Goal: Information Seeking & Learning: Check status

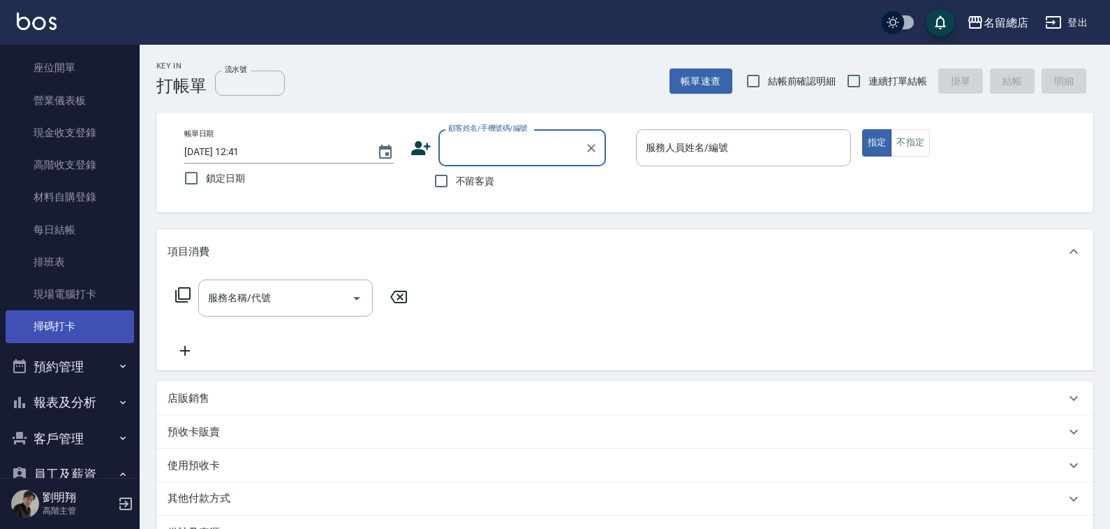
scroll to position [140, 0]
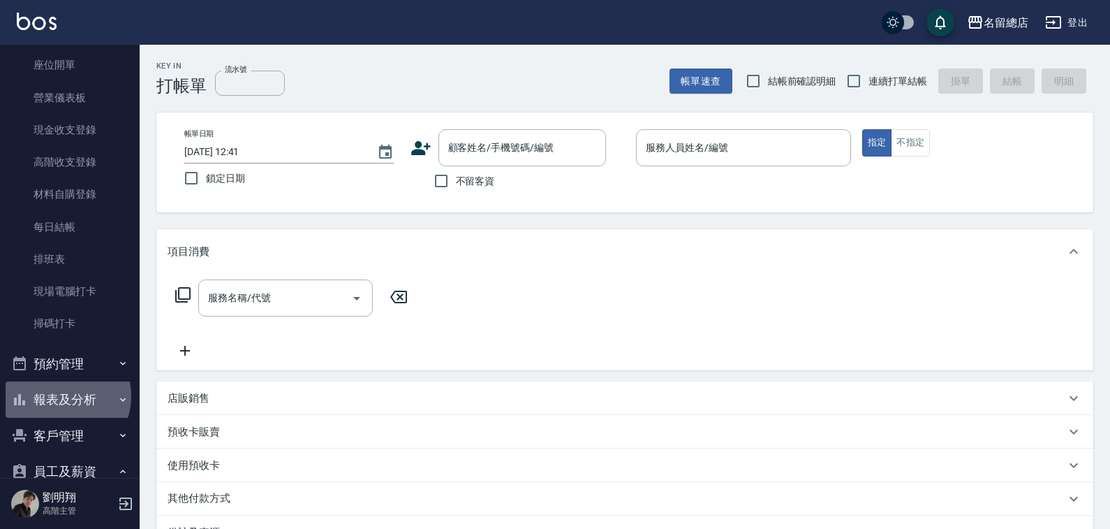
click at [61, 396] on button "報表及分析" at bounding box center [70, 399] width 128 height 36
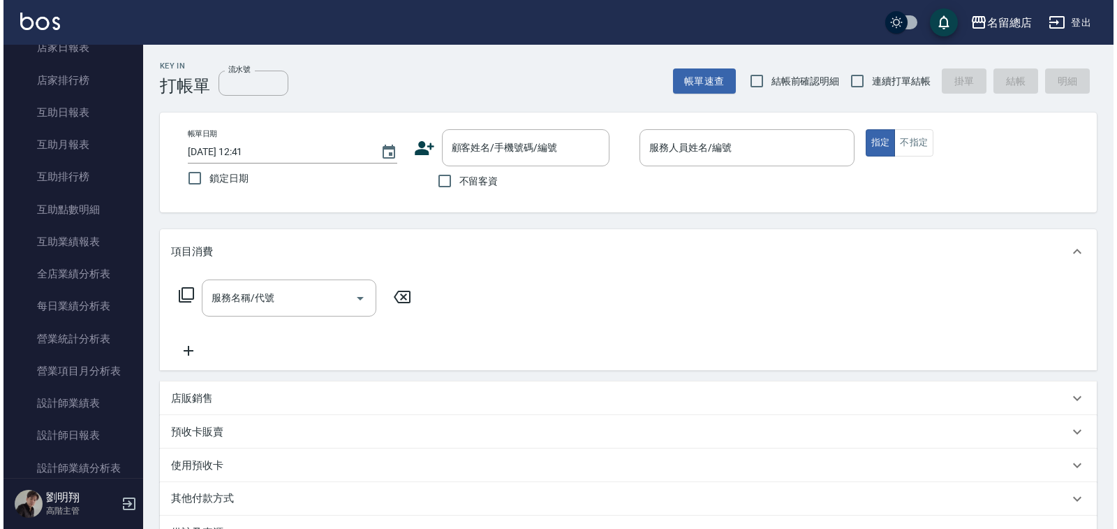
scroll to position [768, 0]
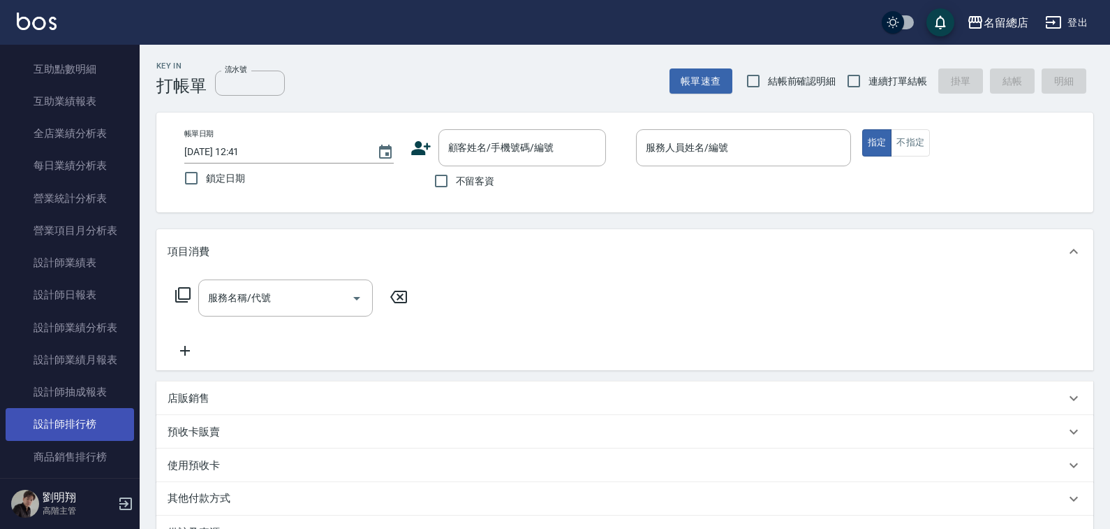
click at [94, 416] on link "設計師排行榜" at bounding box center [70, 424] width 128 height 32
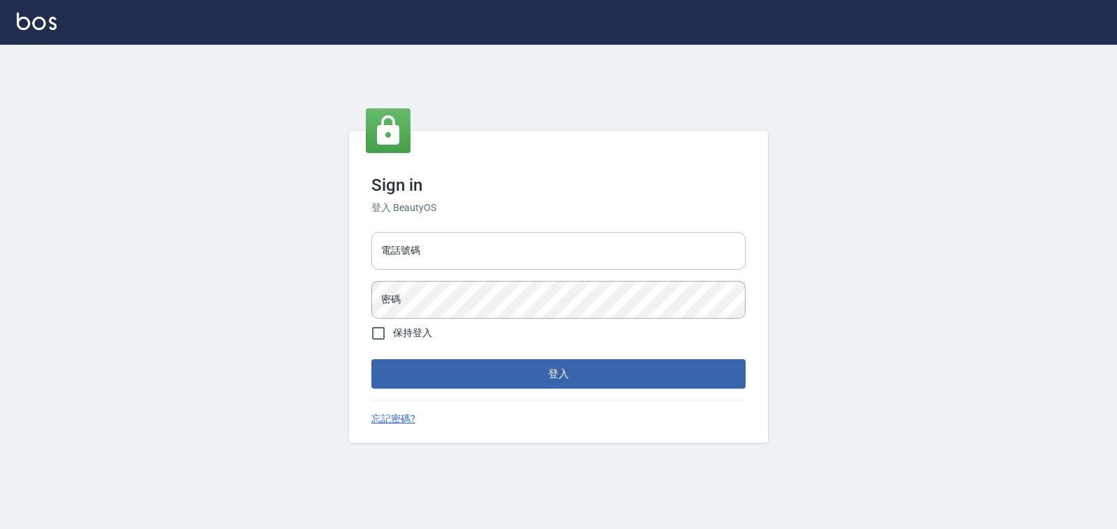
type input "0938245198"
click at [499, 263] on input "0938245198" at bounding box center [559, 251] width 374 height 38
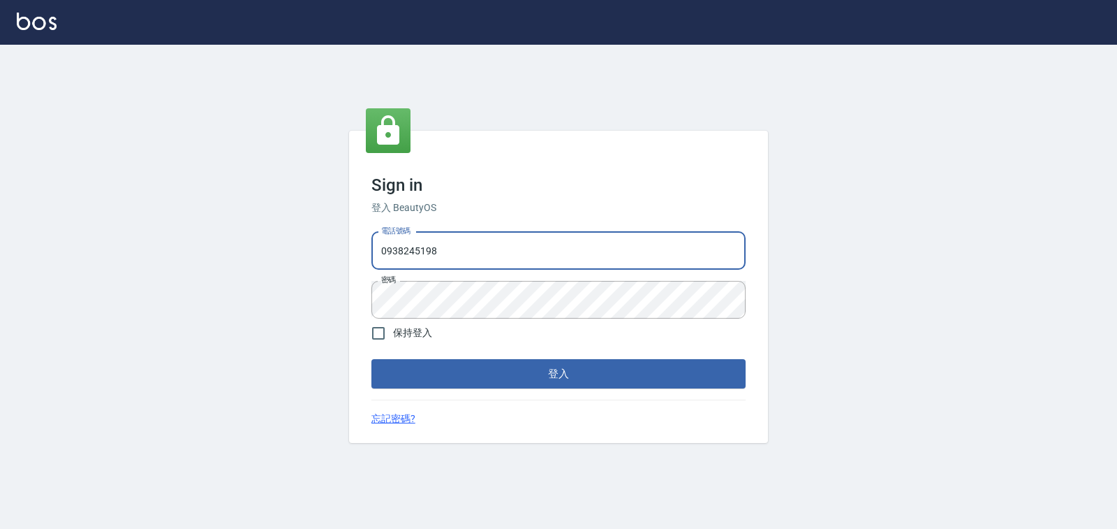
click at [282, 332] on div "Sign in 登入 BeautyOS 電話號碼 0938245198 電話號碼 密碼 密碼 保持登入 登入 忘記密碼?" at bounding box center [558, 287] width 1117 height 484
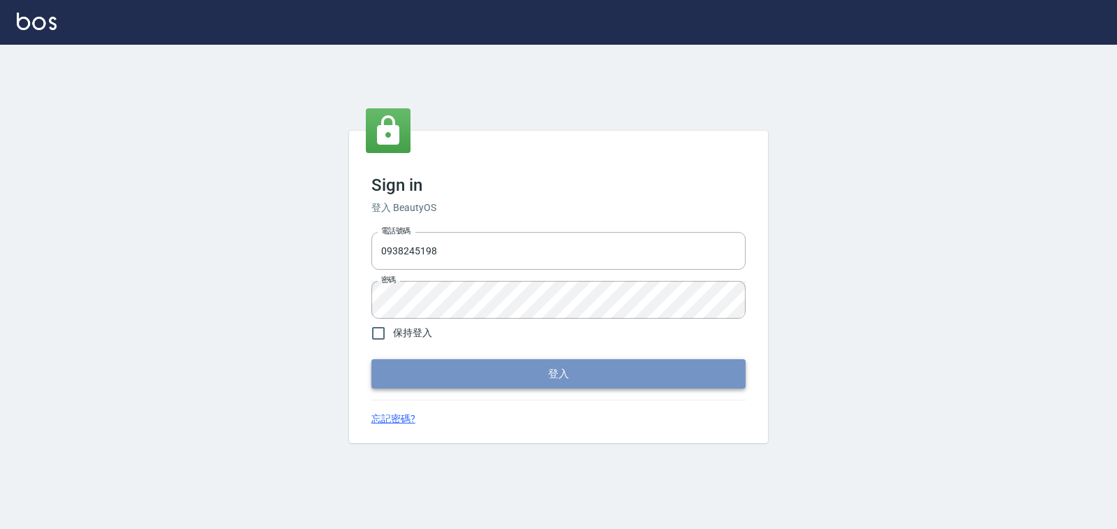
click at [445, 380] on button "登入" at bounding box center [559, 373] width 374 height 29
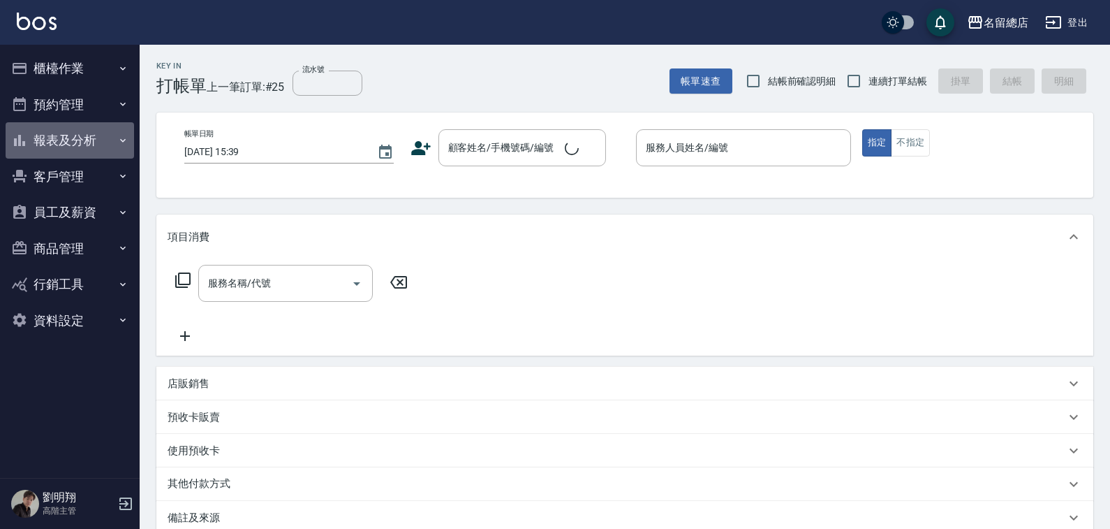
click at [85, 144] on button "報表及分析" at bounding box center [70, 140] width 128 height 36
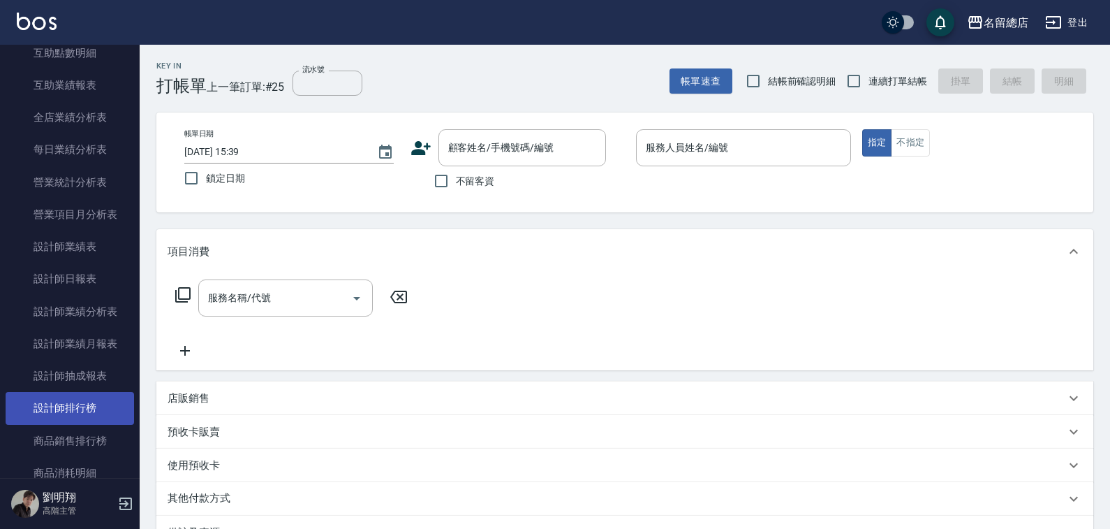
scroll to position [419, 0]
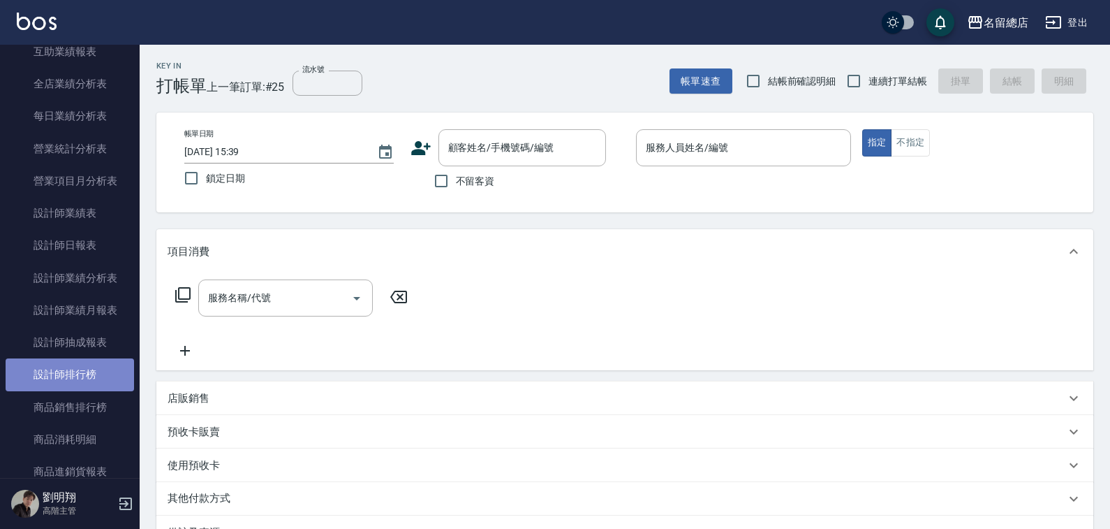
click at [98, 358] on link "設計師排行榜" at bounding box center [70, 374] width 128 height 32
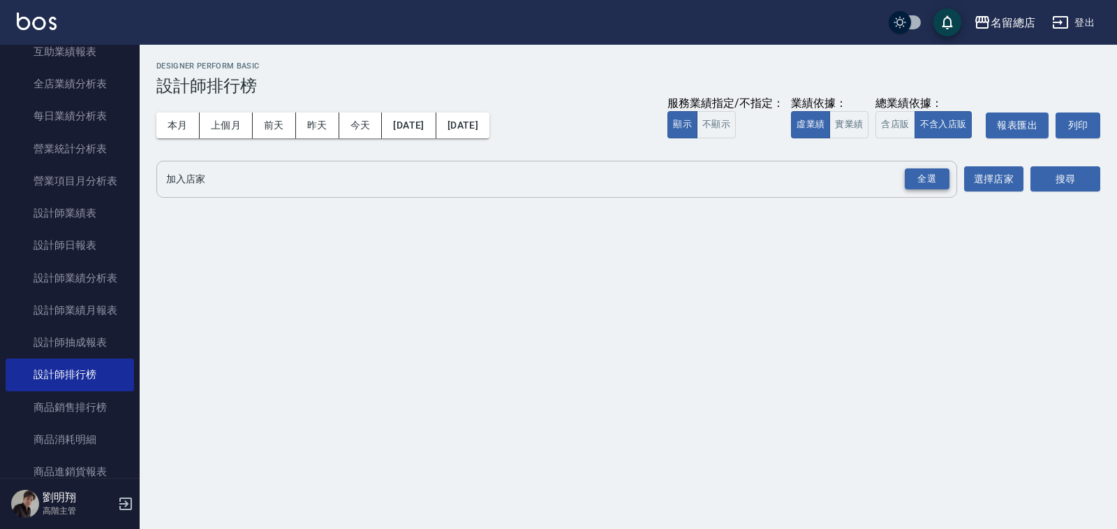
click at [913, 185] on div "全選" at bounding box center [927, 179] width 45 height 22
click at [838, 124] on button "實業績" at bounding box center [849, 124] width 39 height 27
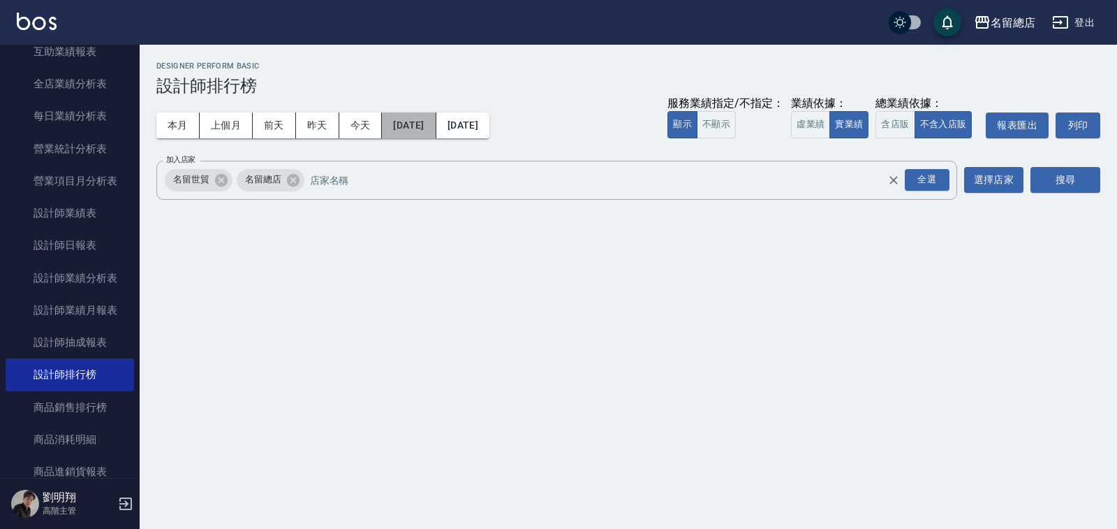
click at [385, 128] on button "[DATE]" at bounding box center [409, 125] width 54 height 26
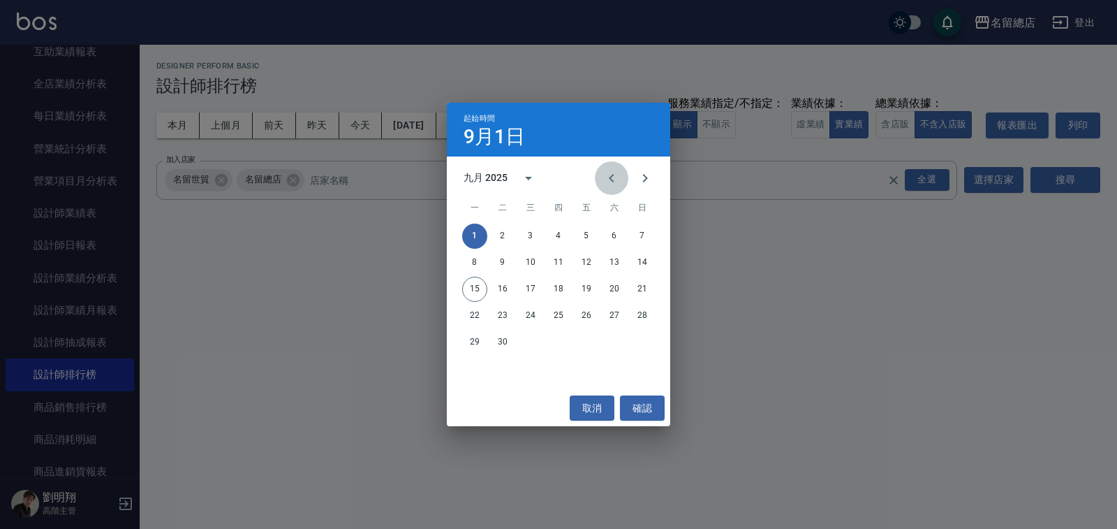
click at [601, 173] on button "Previous month" at bounding box center [612, 178] width 34 height 34
click at [605, 173] on icon "Previous month" at bounding box center [611, 178] width 17 height 17
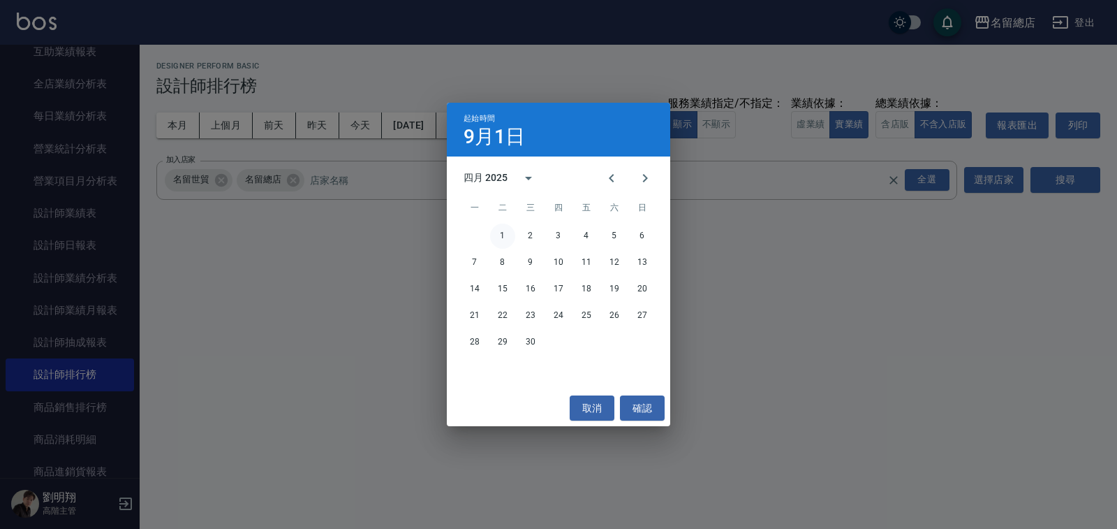
click at [506, 234] on button "1" at bounding box center [502, 235] width 25 height 25
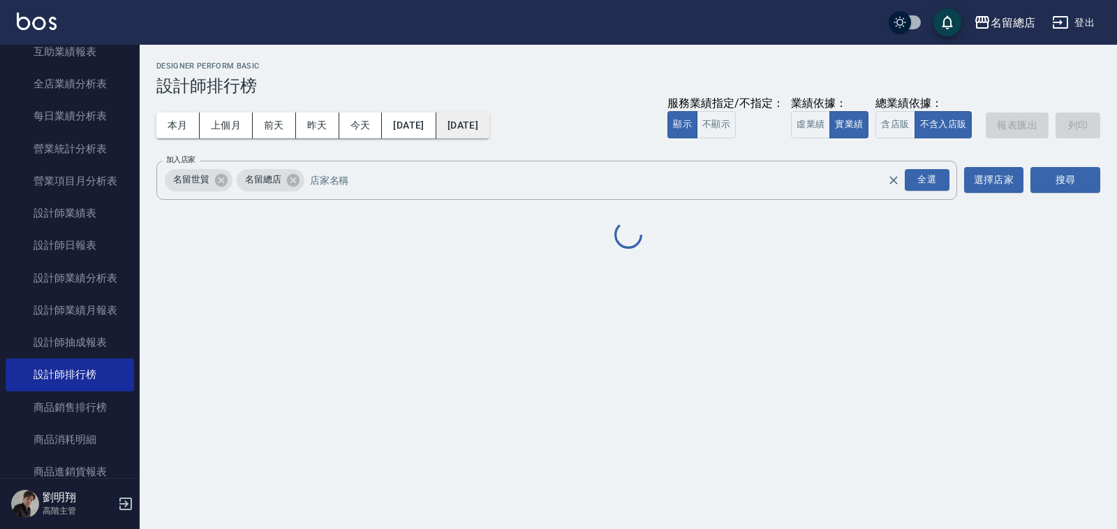
click at [490, 128] on button "[DATE]" at bounding box center [462, 125] width 53 height 26
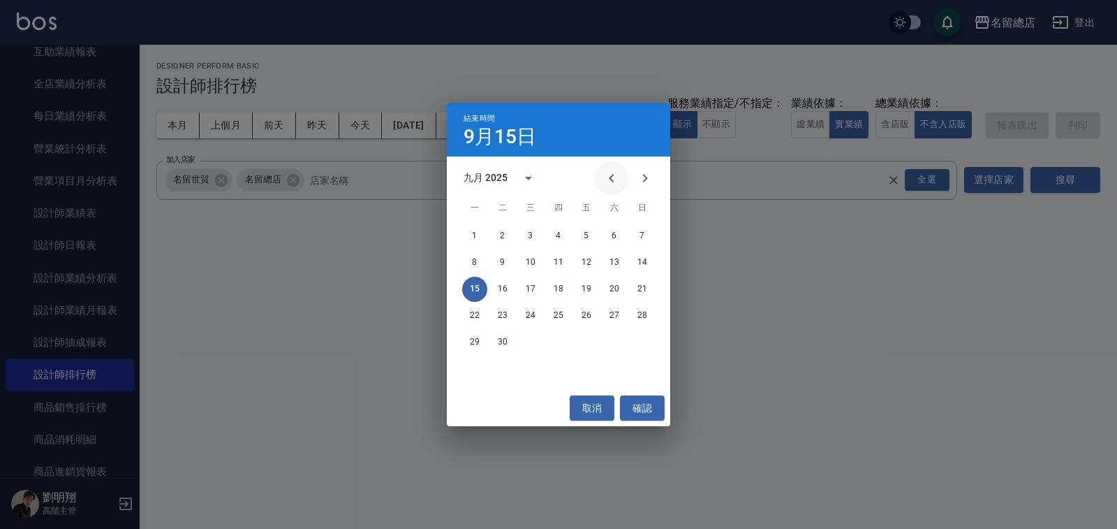
click at [604, 170] on icon "Previous month" at bounding box center [611, 178] width 17 height 17
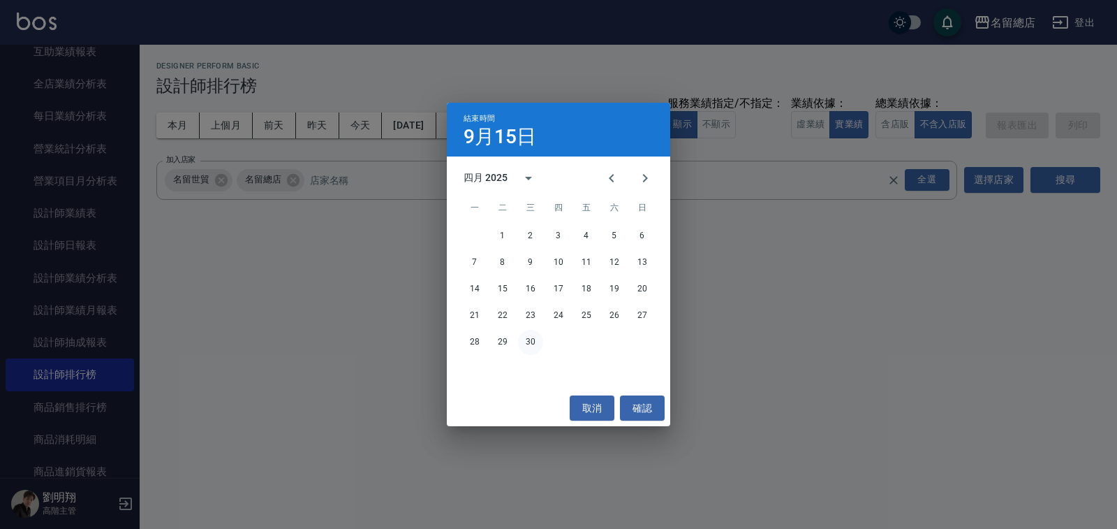
click at [525, 337] on button "30" at bounding box center [530, 342] width 25 height 25
